Goal: Task Accomplishment & Management: Manage account settings

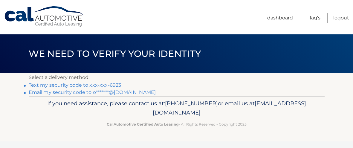
click at [46, 84] on link "Text my security code to xxx-xxx-6923" at bounding box center [75, 85] width 93 height 6
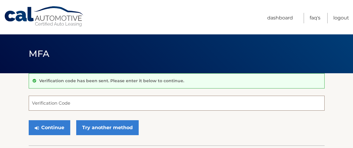
click at [58, 101] on input "Verification Code" at bounding box center [177, 103] width 296 height 15
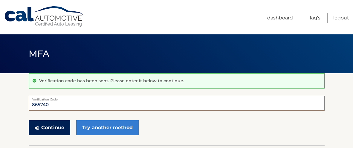
type input "865740"
click at [57, 129] on button "Continue" at bounding box center [50, 127] width 42 height 15
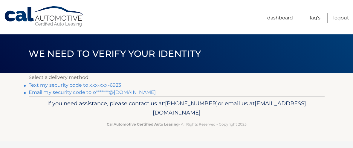
click at [100, 85] on link "Text my security code to xxx-xxx-6923" at bounding box center [75, 85] width 93 height 6
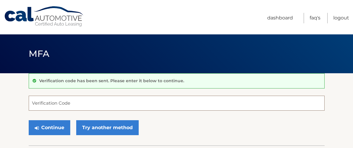
click at [61, 106] on input "Verification Code" at bounding box center [177, 103] width 296 height 15
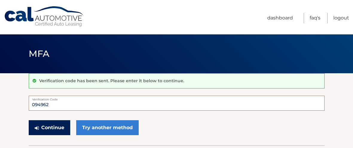
type input "094962"
click at [41, 129] on button "Continue" at bounding box center [50, 127] width 42 height 15
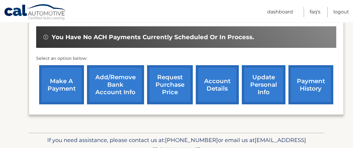
scroll to position [185, 0]
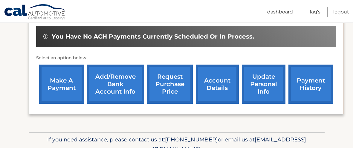
click at [308, 88] on link "payment history" at bounding box center [311, 84] width 45 height 39
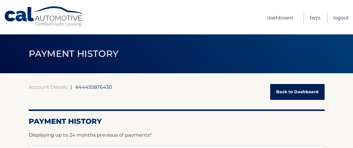
click at [341, 19] on link "Logout" at bounding box center [342, 18] width 16 height 10
